Goal: Transaction & Acquisition: Purchase product/service

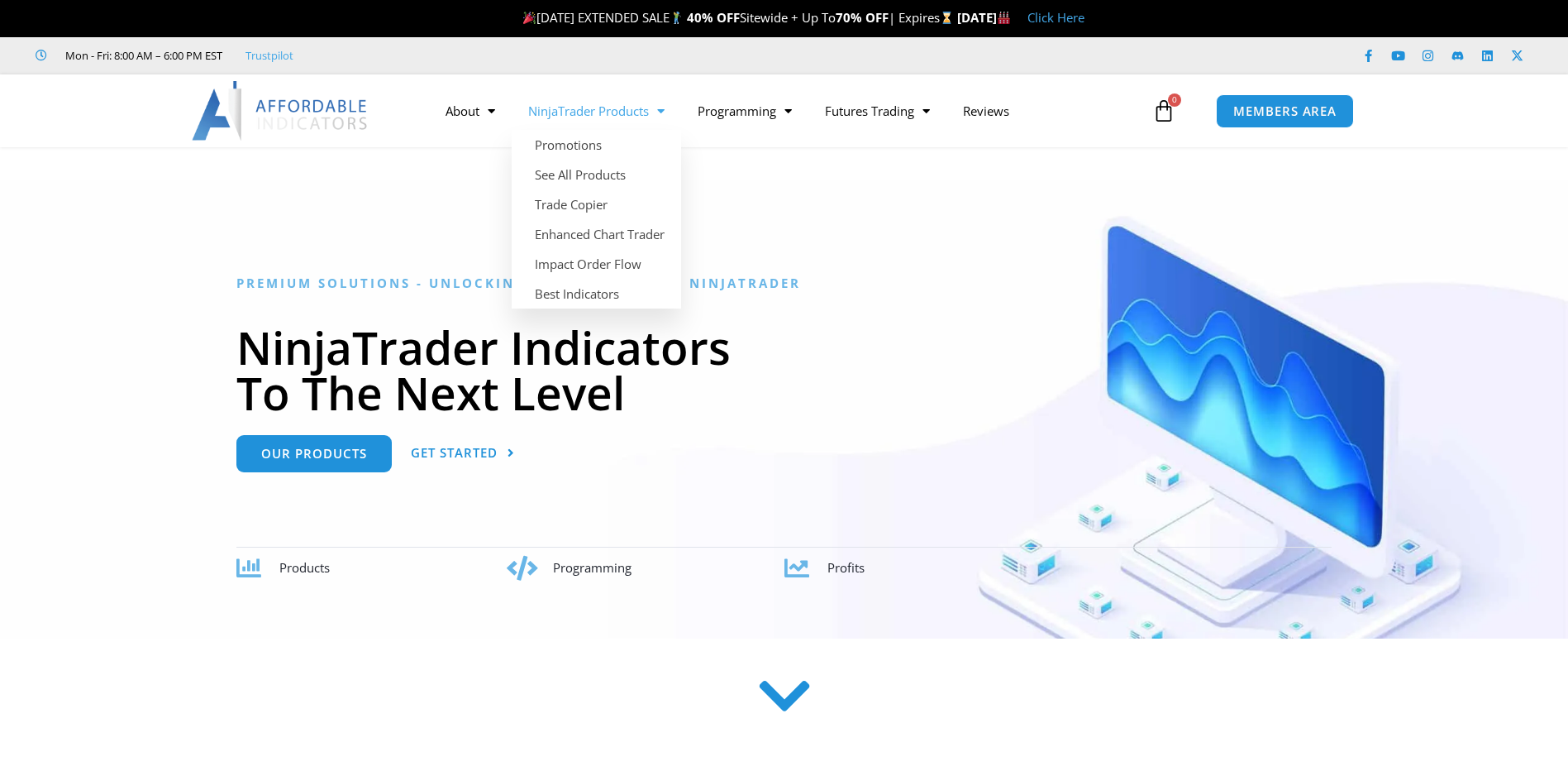
click at [642, 115] on link "NinjaTrader Products" at bounding box center [596, 111] width 170 height 38
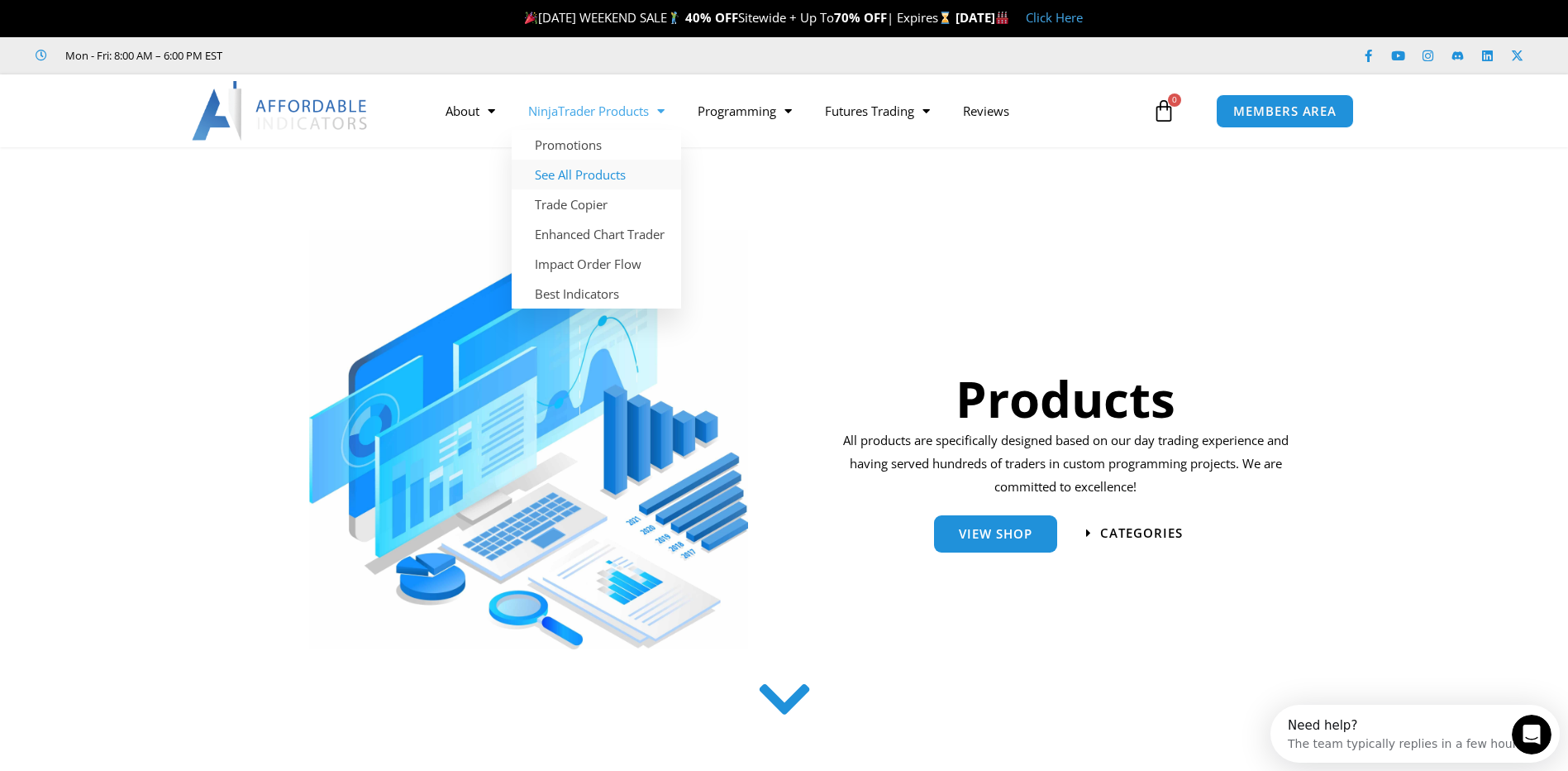
click at [616, 174] on link "See All Products" at bounding box center [596, 175] width 170 height 30
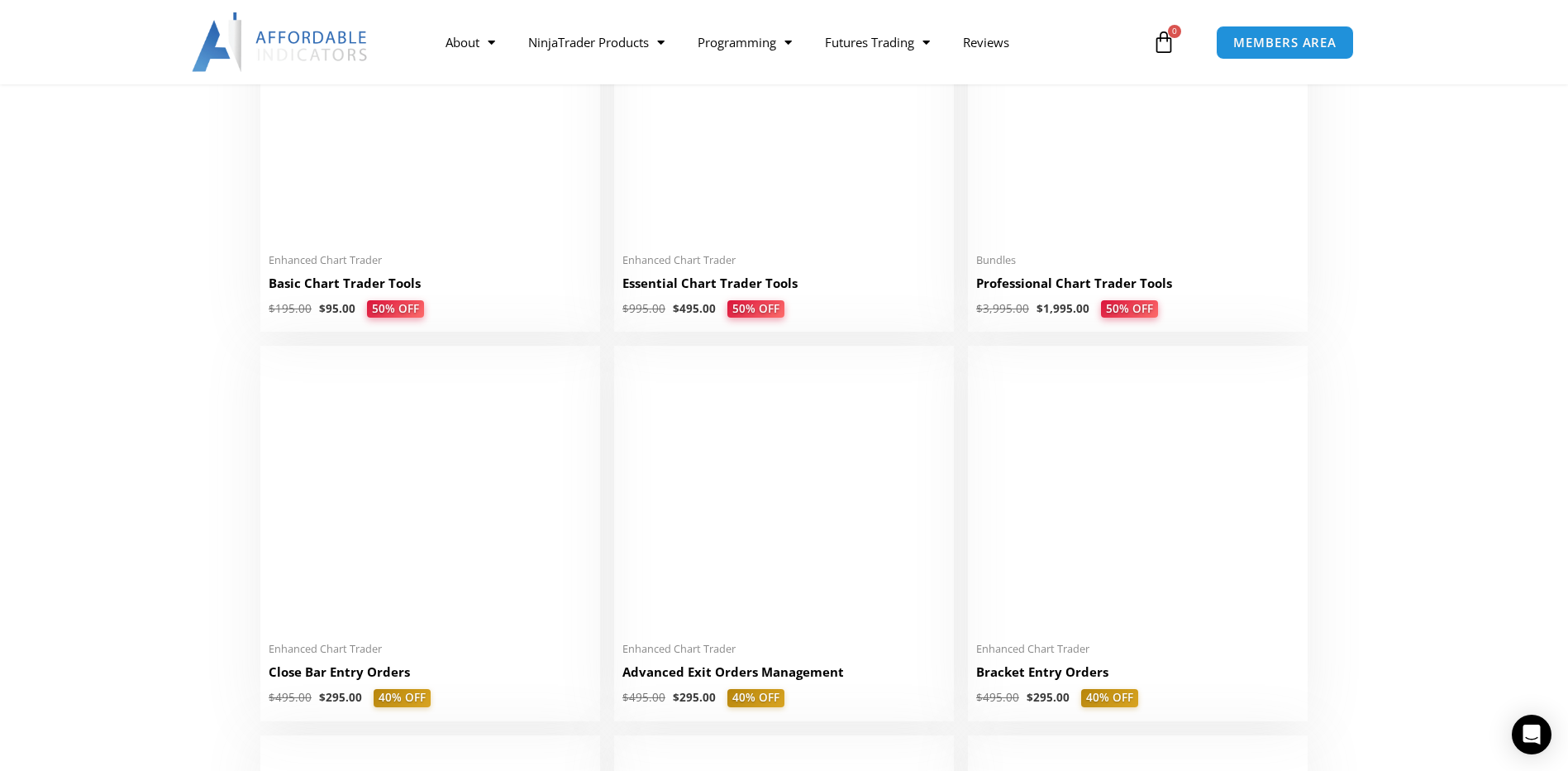
scroll to position [909, 0]
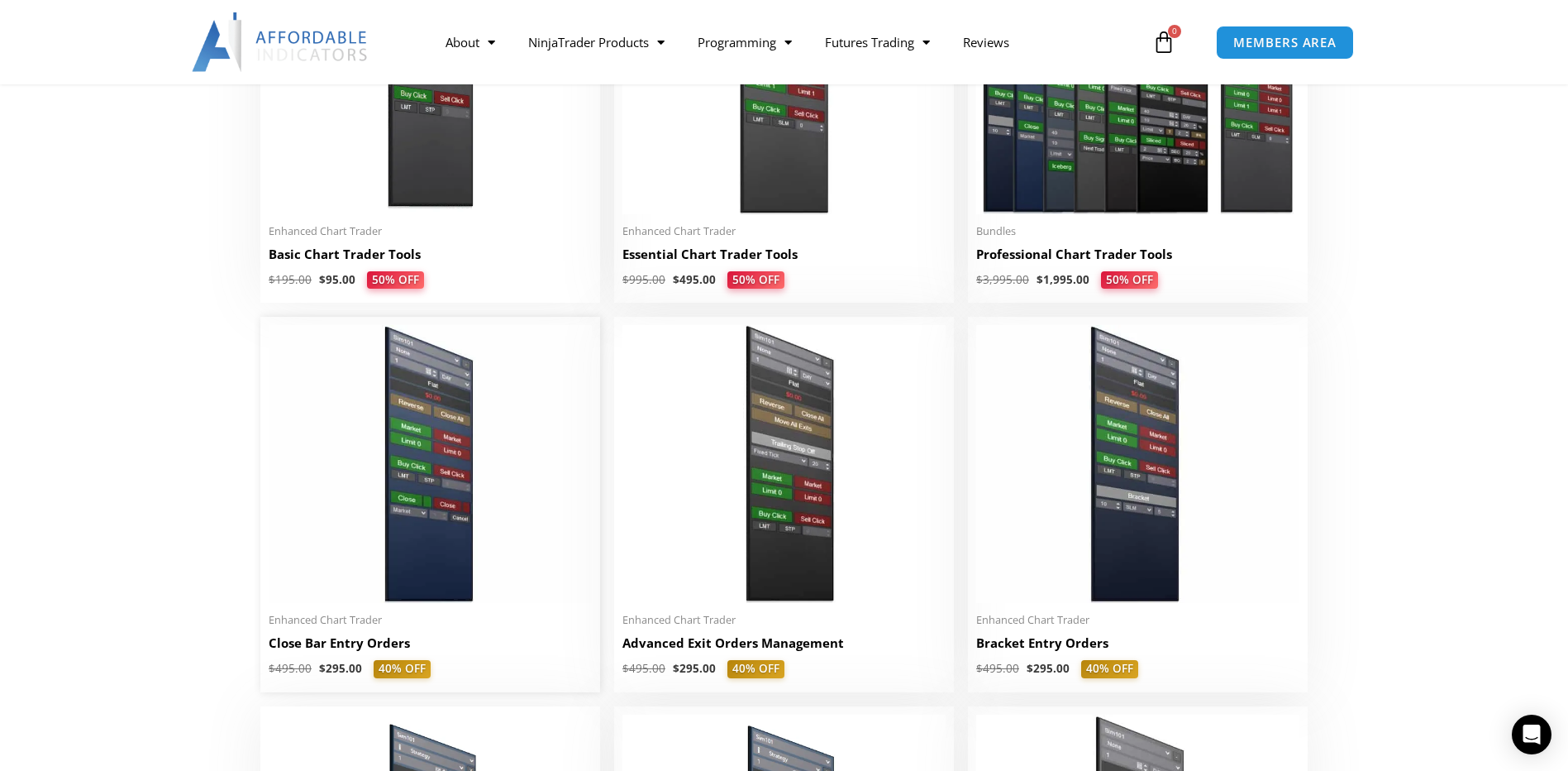
click at [422, 537] on img at bounding box center [430, 464] width 323 height 278
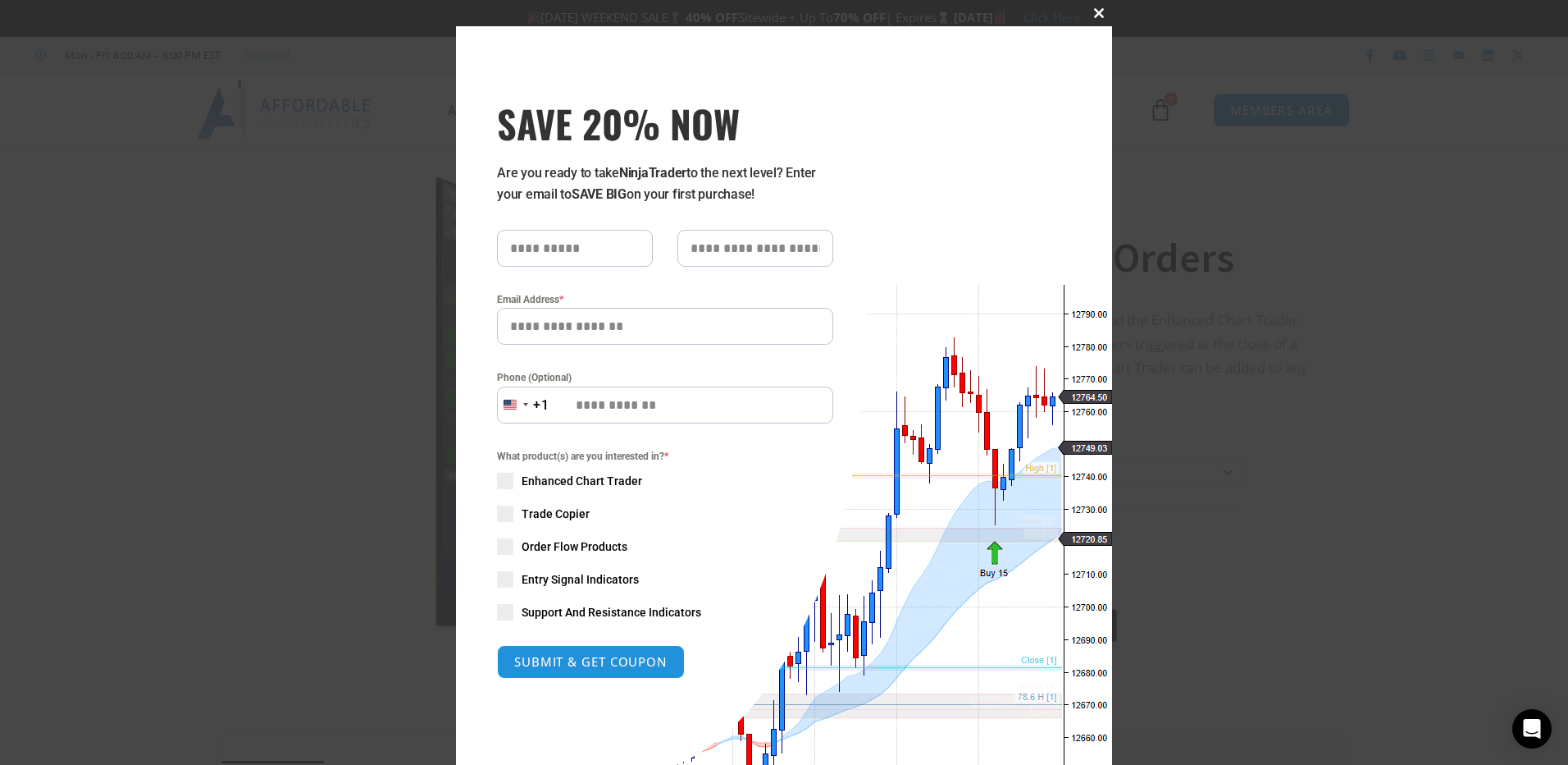
click at [1094, 12] on span at bounding box center [1099, 12] width 26 height 10
